Goal: Navigation & Orientation: Find specific page/section

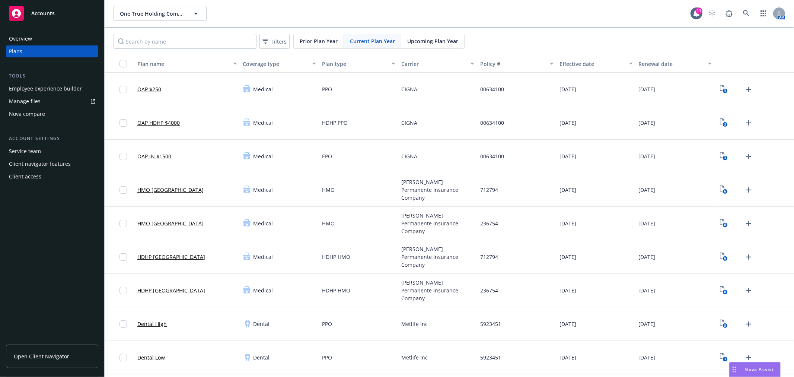
click at [51, 87] on div "Employee experience builder" at bounding box center [45, 89] width 73 height 12
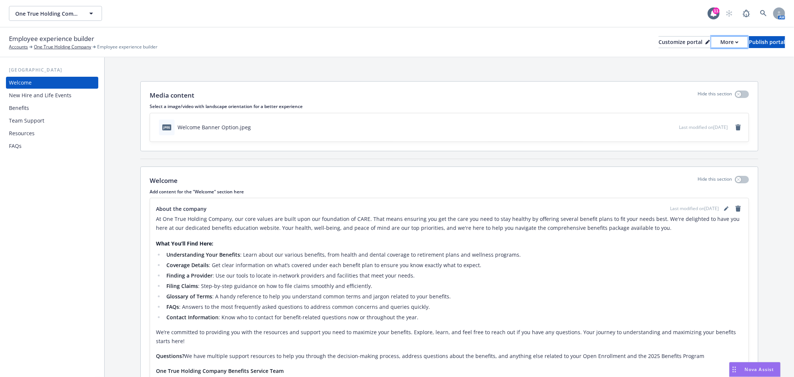
click at [720, 42] on div "More" at bounding box center [729, 41] width 18 height 11
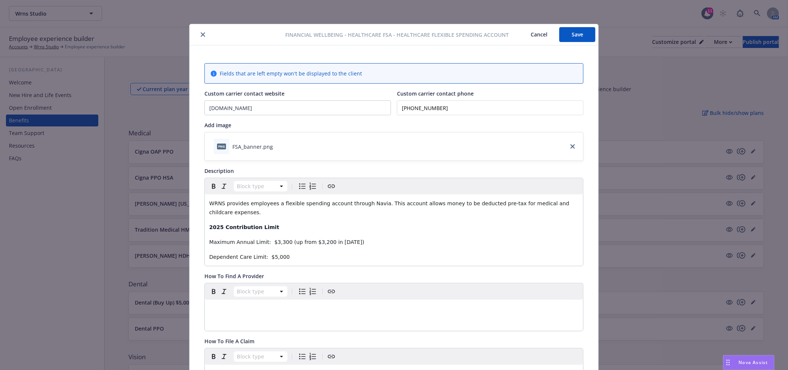
scroll to position [22, 0]
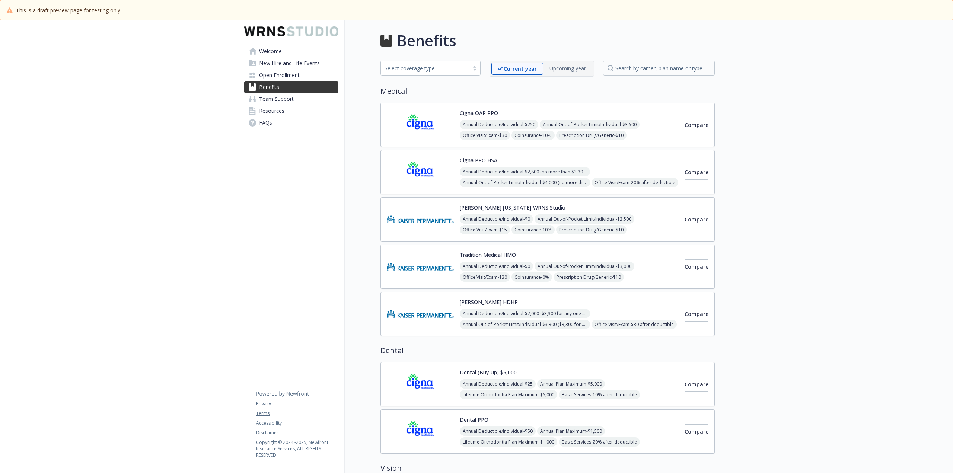
click at [277, 51] on span "Welcome" at bounding box center [270, 51] width 23 height 12
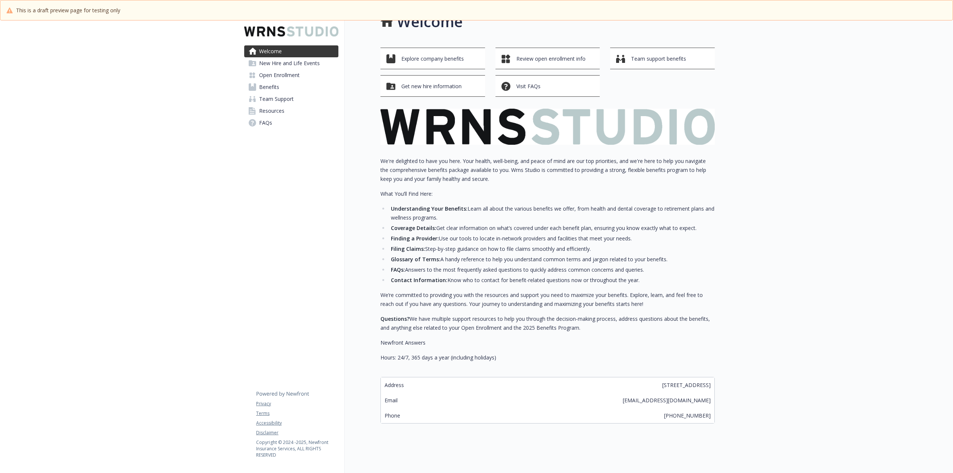
scroll to position [29, 0]
